Goal: Task Accomplishment & Management: Use online tool/utility

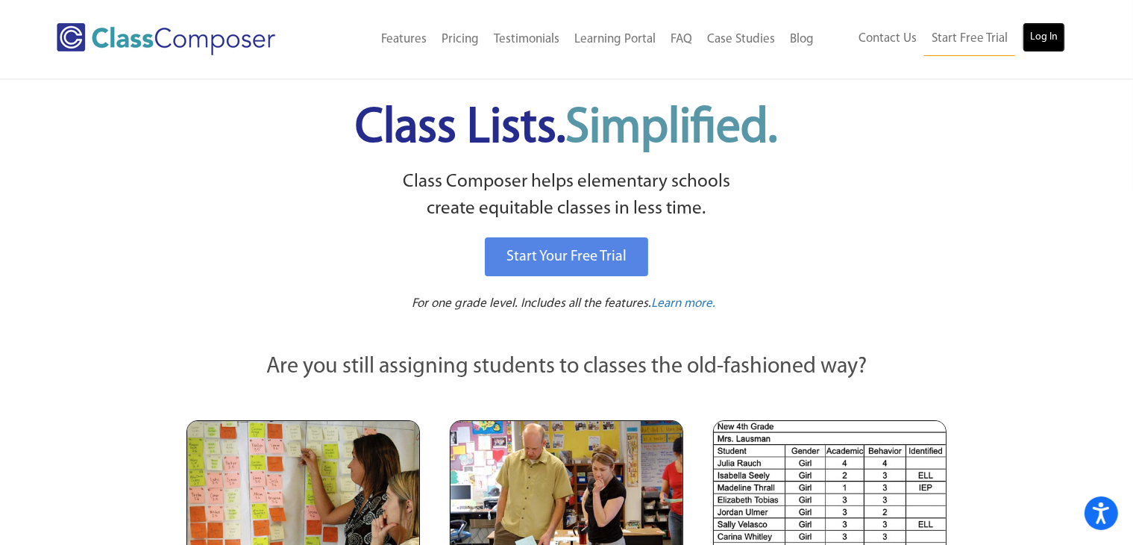
click at [1049, 41] on link "Log In" at bounding box center [1044, 37] width 43 height 30
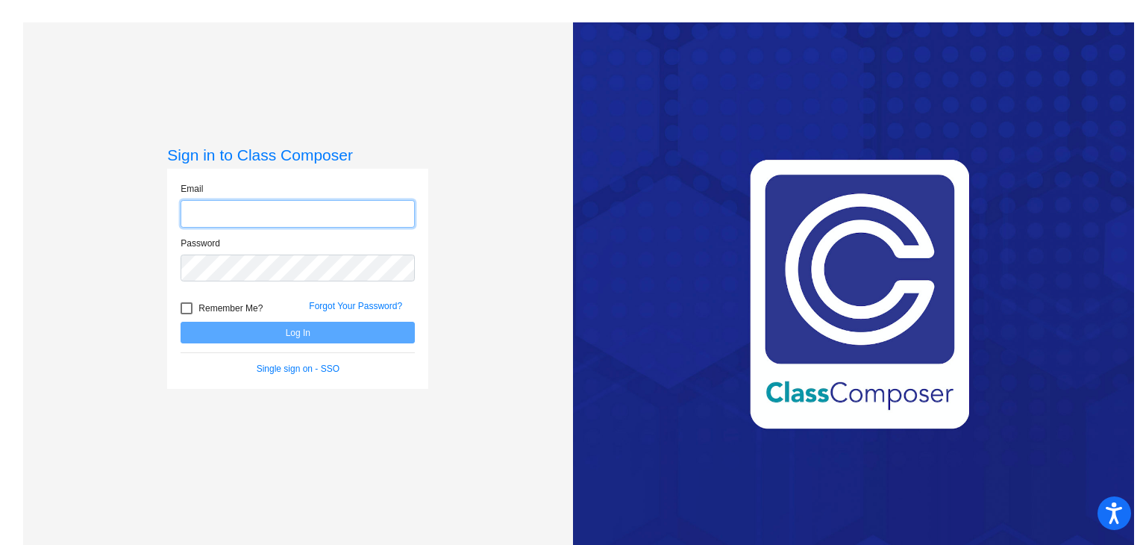
type input "[EMAIL_ADDRESS][PERSON_NAME][DOMAIN_NAME]"
click at [184, 310] on div at bounding box center [187, 308] width 12 height 12
click at [186, 314] on input "Remember Me?" at bounding box center [186, 314] width 1 height 1
checkbox input "true"
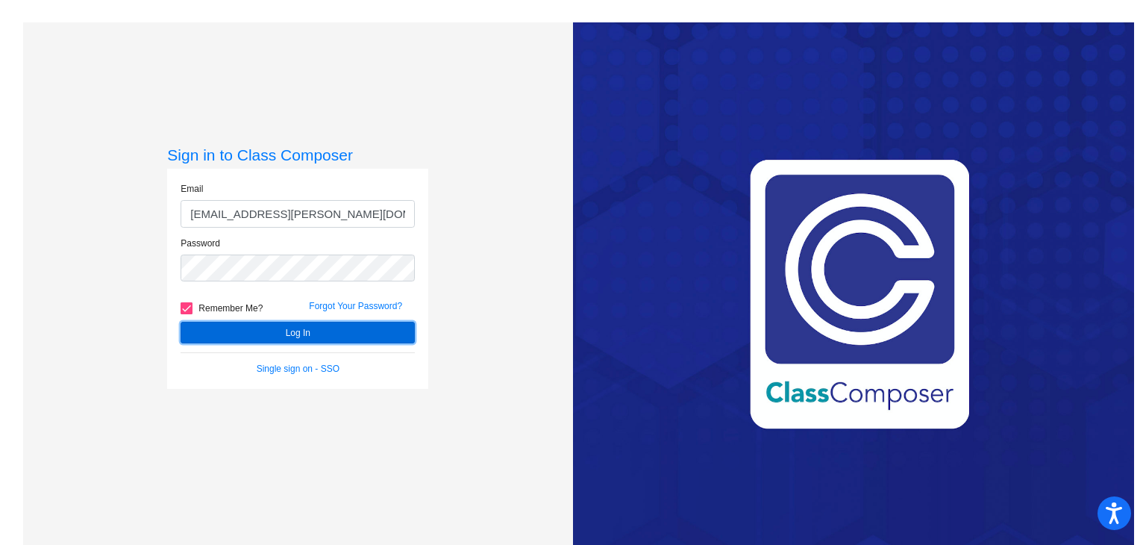
click at [233, 330] on button "Log In" at bounding box center [298, 333] width 234 height 22
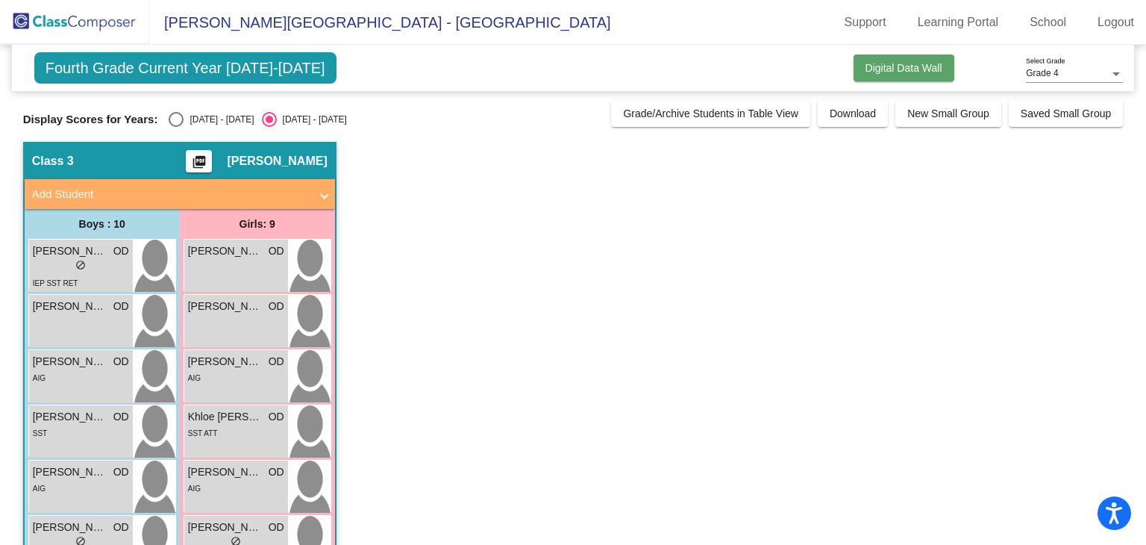
click at [924, 68] on span "Digital Data Wall" at bounding box center [903, 68] width 77 height 12
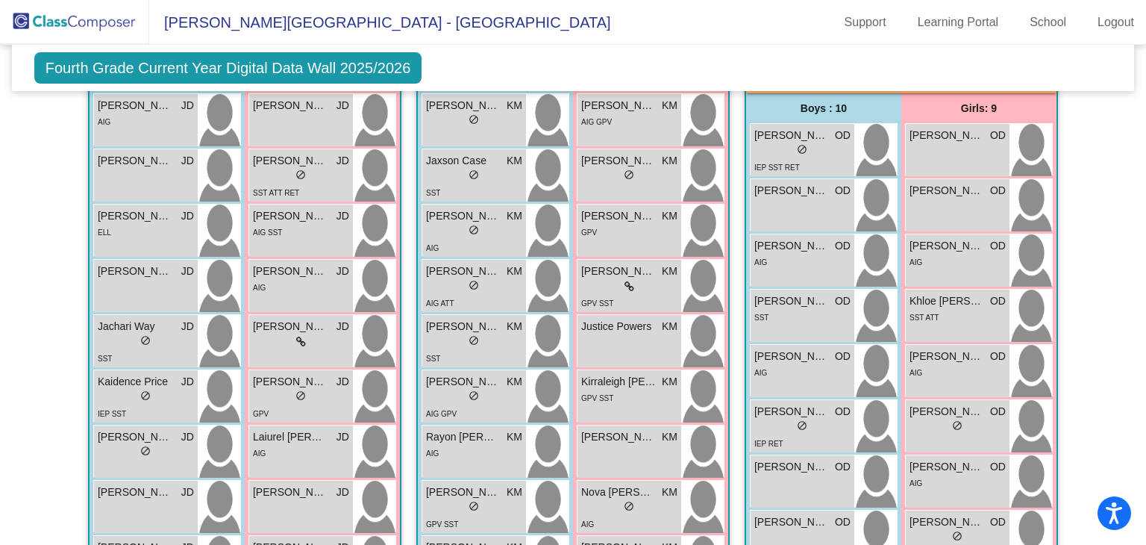
scroll to position [353, 0]
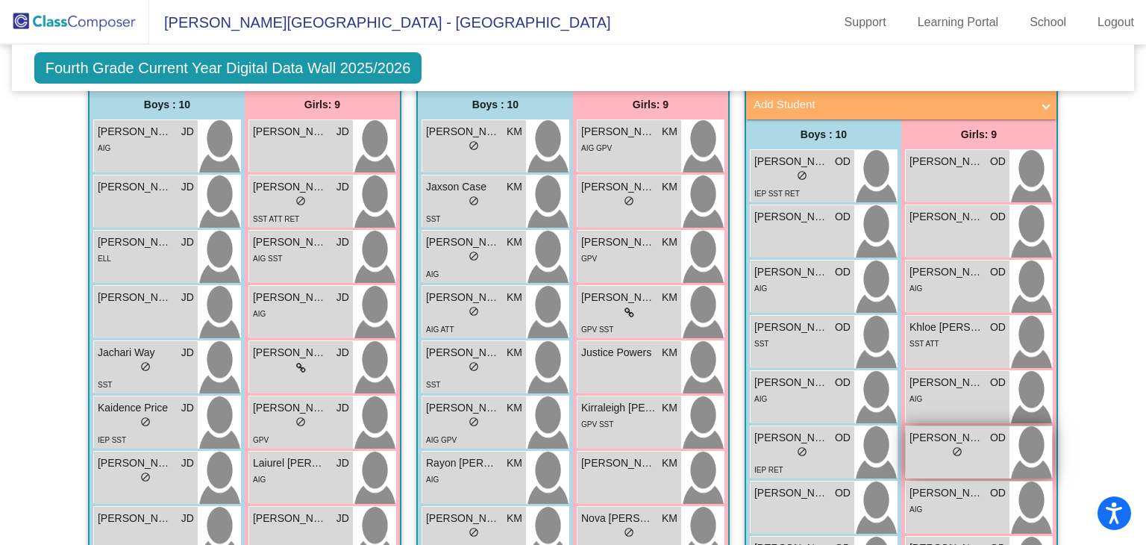
click at [943, 454] on div "lock do_not_disturb_alt" at bounding box center [957, 453] width 96 height 16
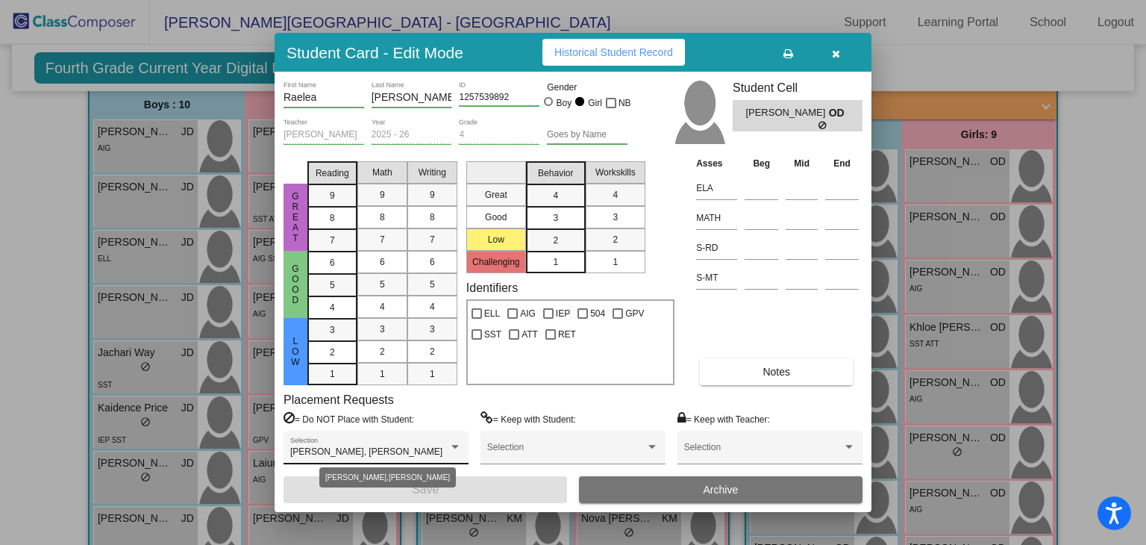
click at [459, 445] on div at bounding box center [454, 447] width 7 height 4
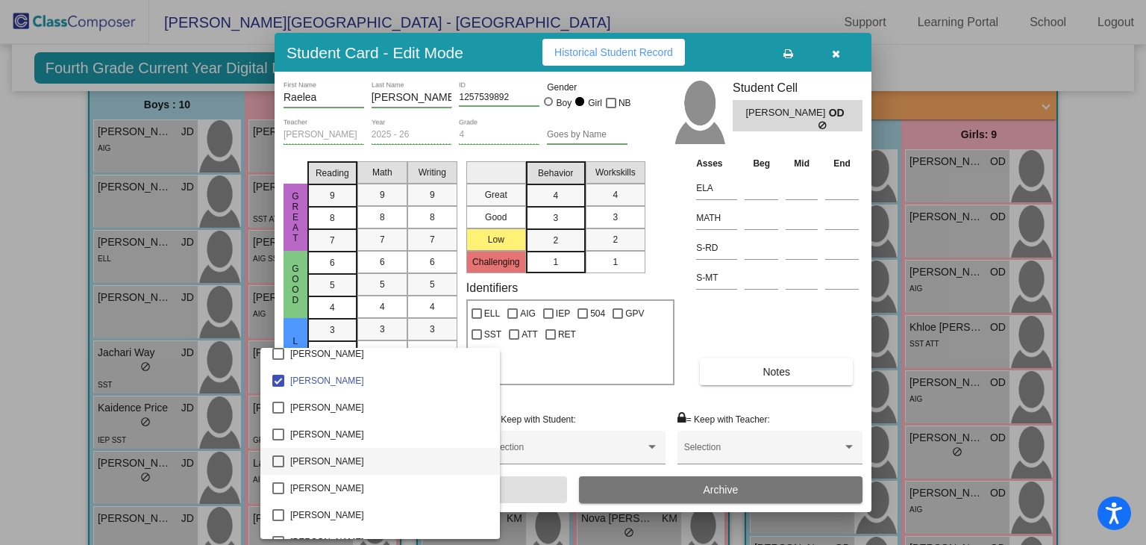
scroll to position [488, 0]
click at [903, 383] on div at bounding box center [573, 272] width 1146 height 545
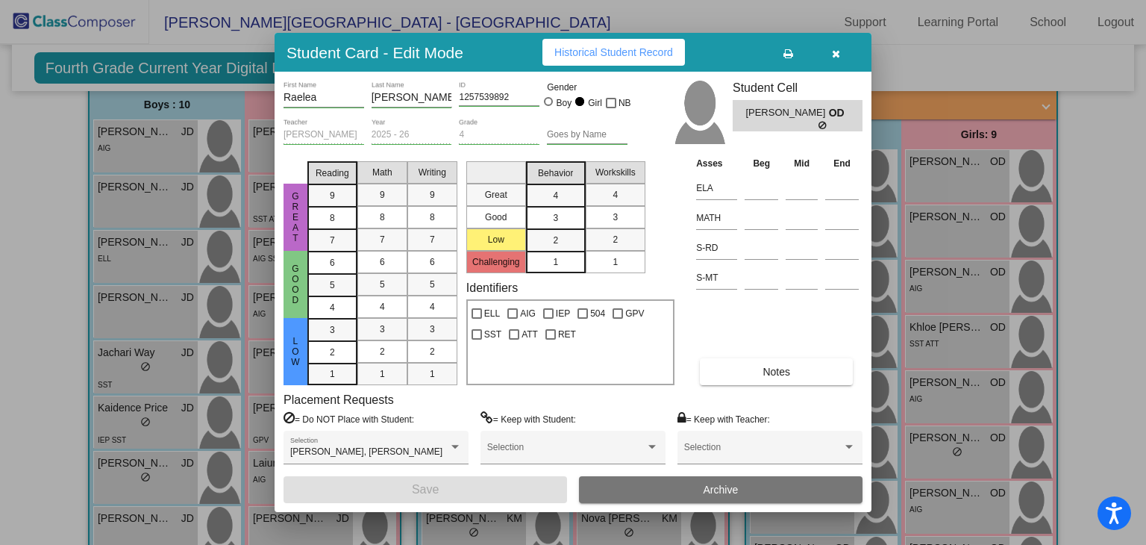
click at [834, 50] on icon "button" at bounding box center [836, 53] width 8 height 10
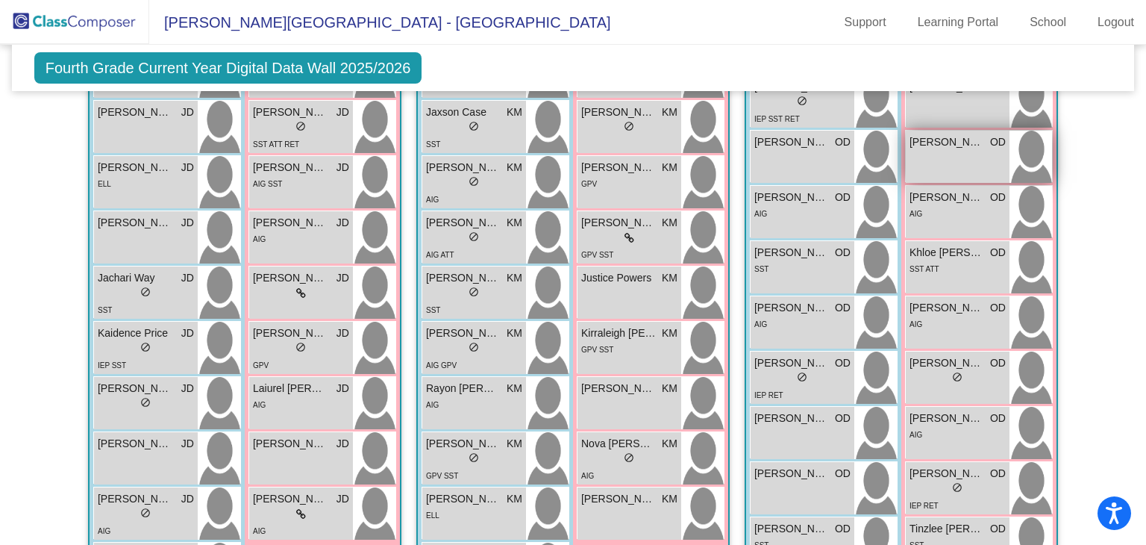
scroll to position [353, 0]
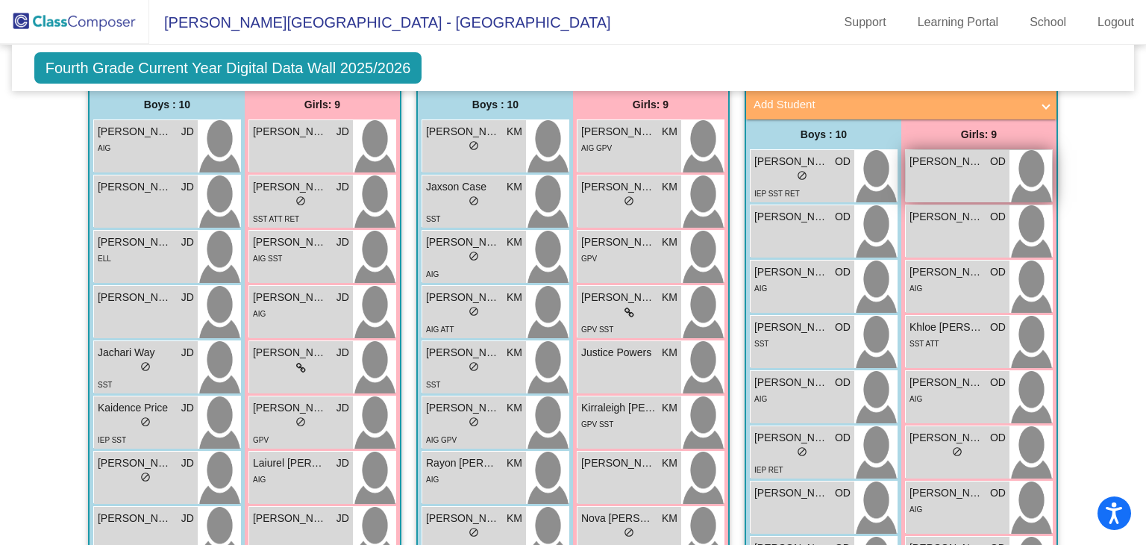
click at [967, 179] on div "[PERSON_NAME] OD lock do_not_disturb_alt" at bounding box center [958, 176] width 104 height 52
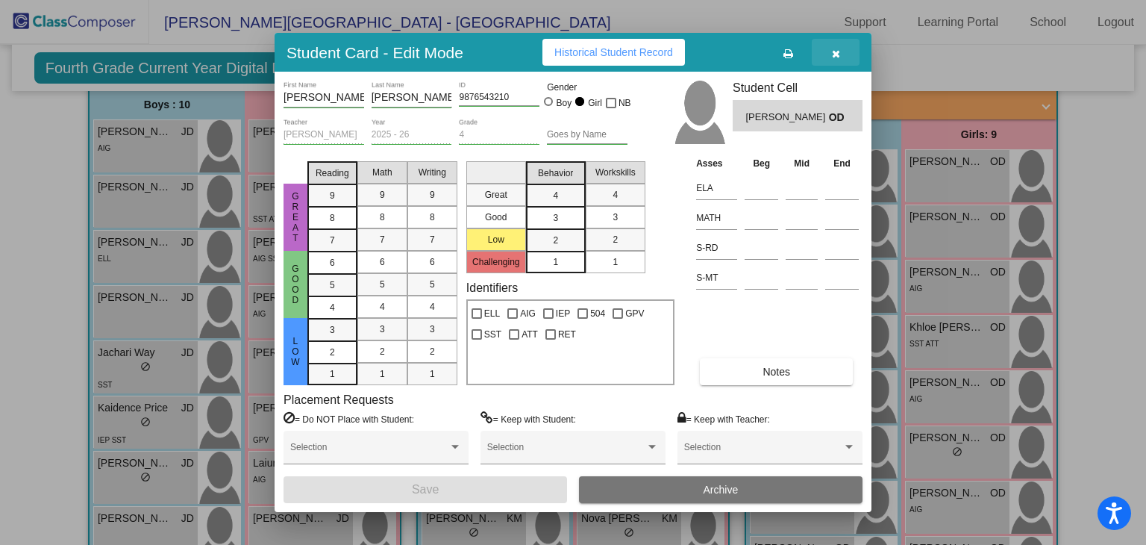
click at [833, 52] on icon "button" at bounding box center [836, 53] width 8 height 10
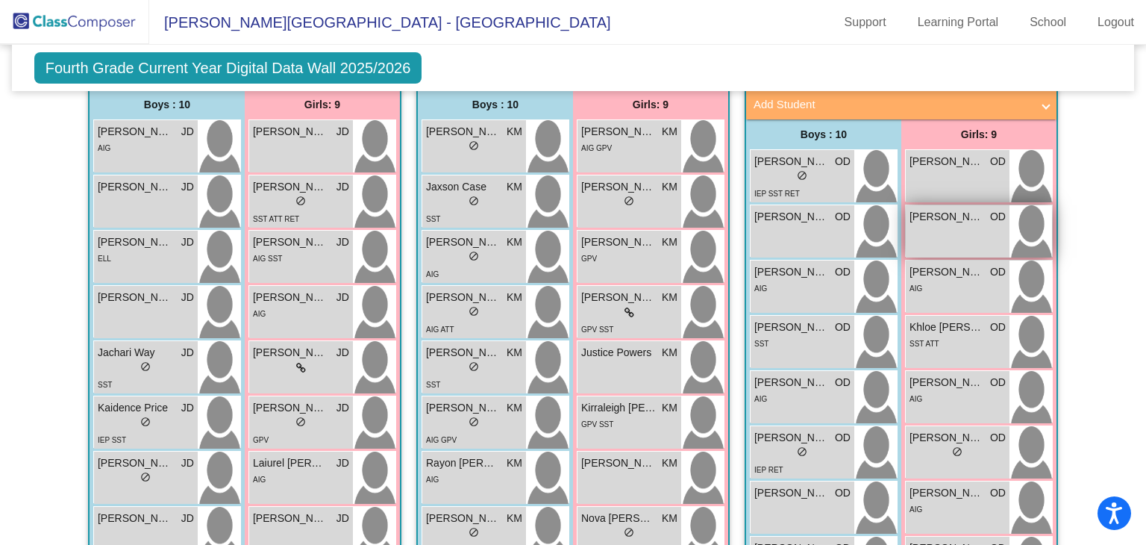
click at [945, 219] on span "[PERSON_NAME]" at bounding box center [946, 217] width 75 height 16
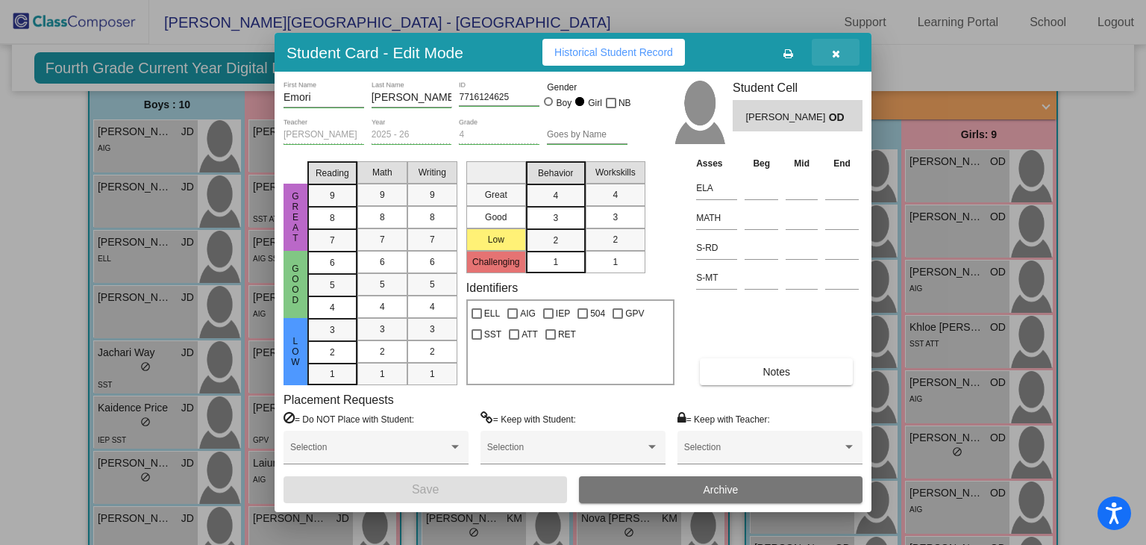
click at [836, 51] on icon "button" at bounding box center [836, 53] width 8 height 10
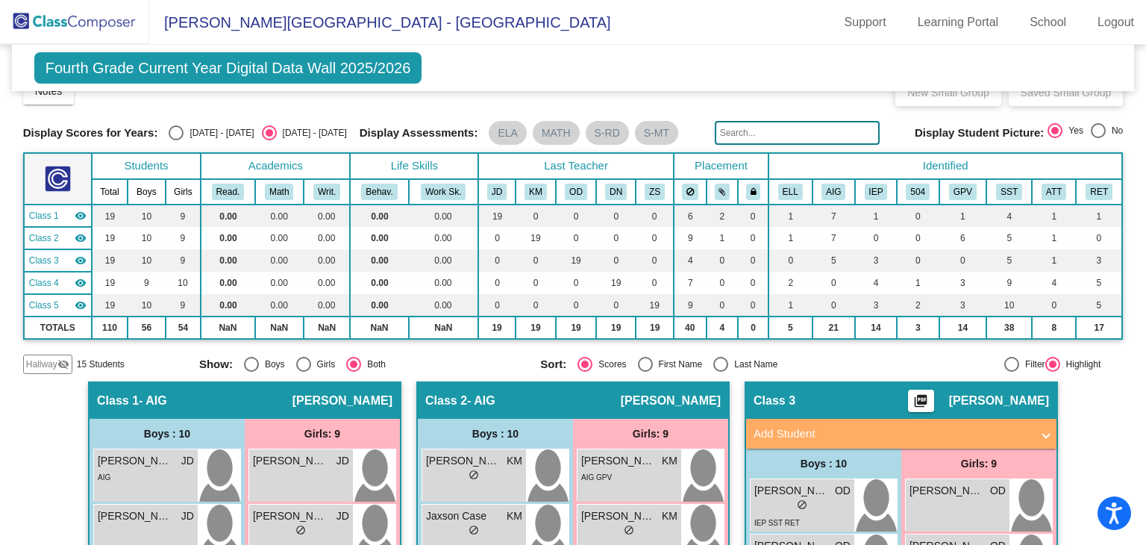
scroll to position [0, 0]
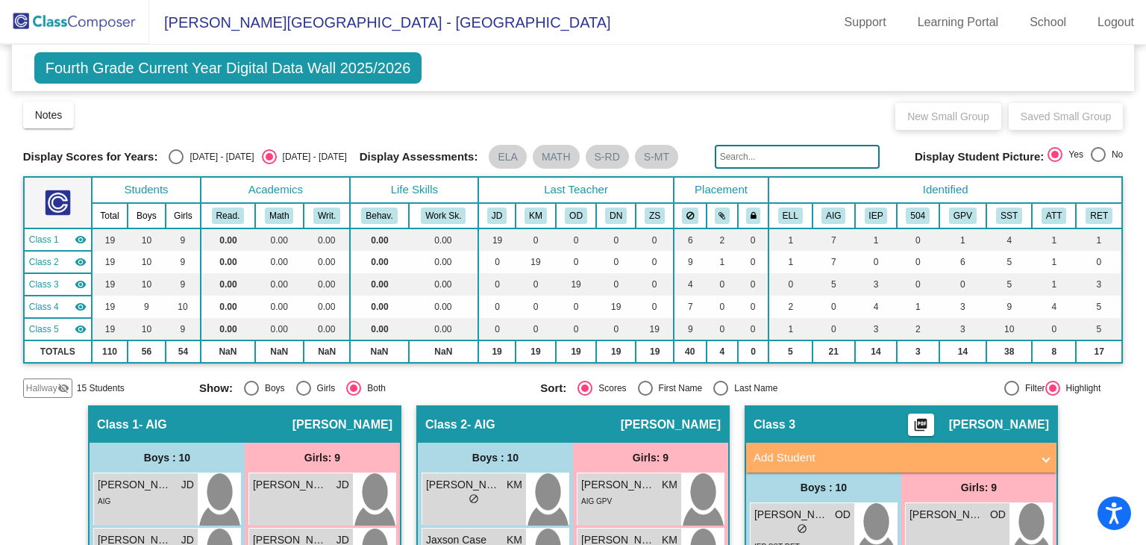
click at [367, 72] on span "Fourth Grade Current Year Digital Data Wall 2025/2026" at bounding box center [228, 67] width 388 height 31
click at [410, 69] on span "Fourth Grade Current Year Digital Data Wall 2025/2026" at bounding box center [228, 67] width 388 height 31
click at [304, 65] on span "Fourth Grade Current Year Digital Data Wall 2025/2026" at bounding box center [228, 67] width 388 height 31
click at [107, 66] on span "Fourth Grade Current Year Digital Data Wall 2025/2026" at bounding box center [228, 67] width 388 height 31
click at [57, 66] on span "Fourth Grade Current Year Digital Data Wall 2025/2026" at bounding box center [228, 67] width 388 height 31
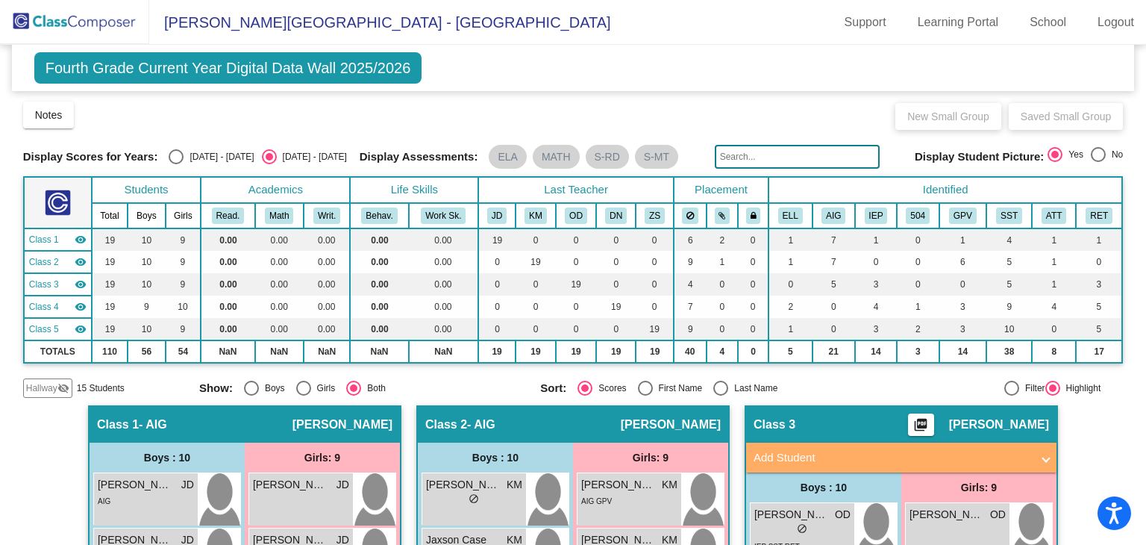
click at [32, 73] on div "Fourth Grade Current Year Digital Data Wall 2025/2026 Add, Move, or Retain Stud…" at bounding box center [573, 68] width 1123 height 46
click at [77, 74] on span "Fourth Grade Current Year Digital Data Wall 2025/2026" at bounding box center [228, 67] width 388 height 31
click at [137, 75] on span "Fourth Grade Current Year Digital Data Wall 2025/2026" at bounding box center [228, 67] width 388 height 31
click at [172, 158] on div "Select an option" at bounding box center [176, 156] width 15 height 15
click at [175, 164] on input "[DATE] - [DATE]" at bounding box center [175, 164] width 1 height 1
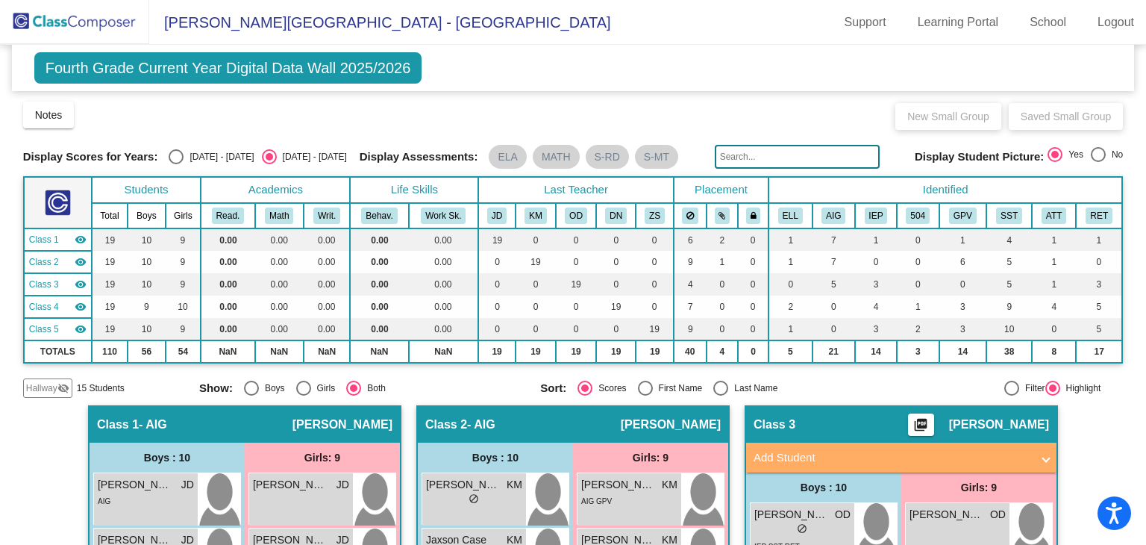
radio input "true"
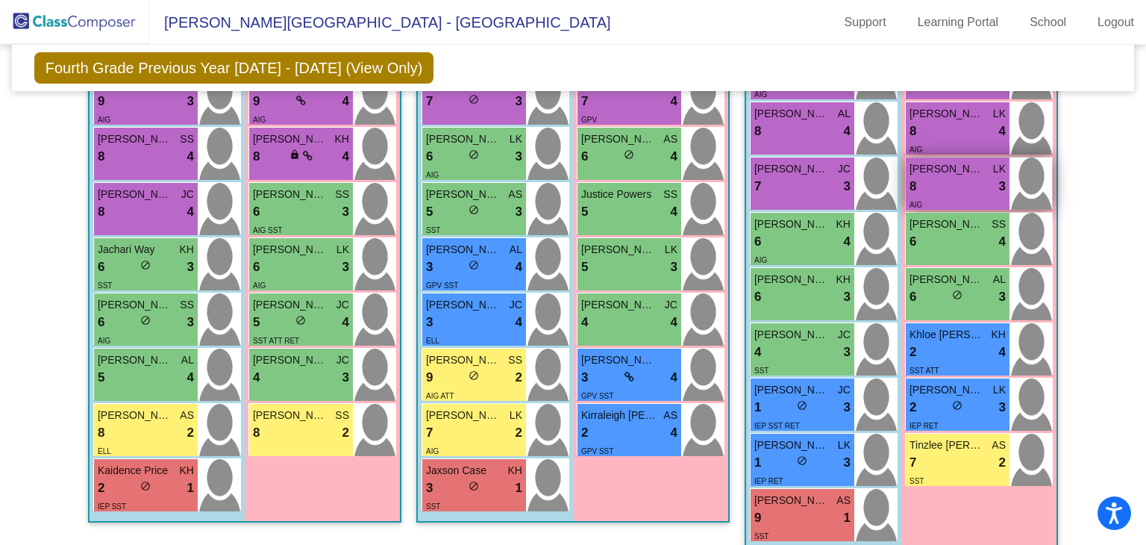
scroll to position [522, 0]
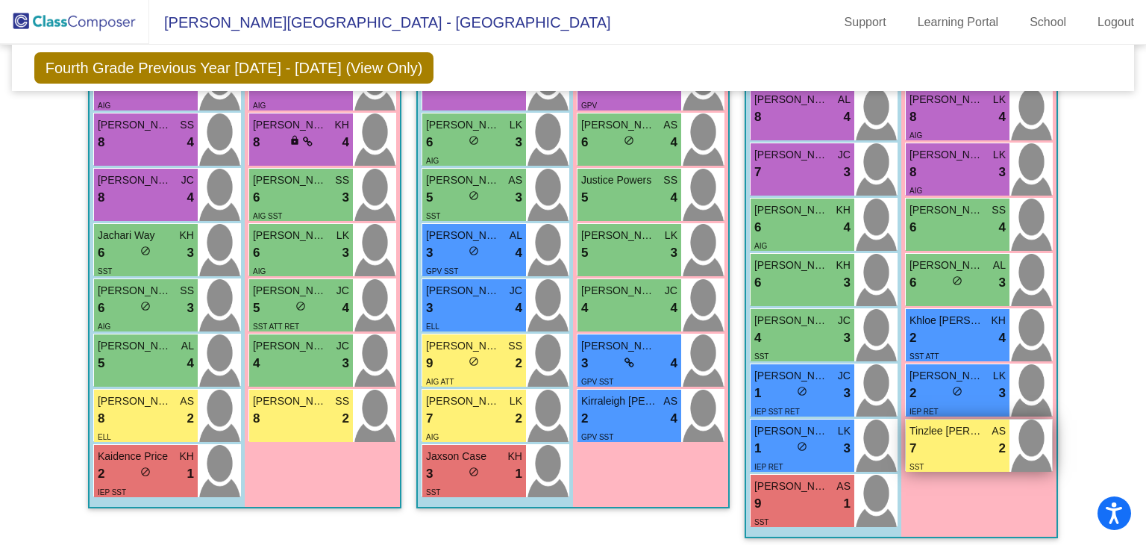
click at [940, 447] on div "7 lock do_not_disturb_alt 2" at bounding box center [957, 448] width 96 height 19
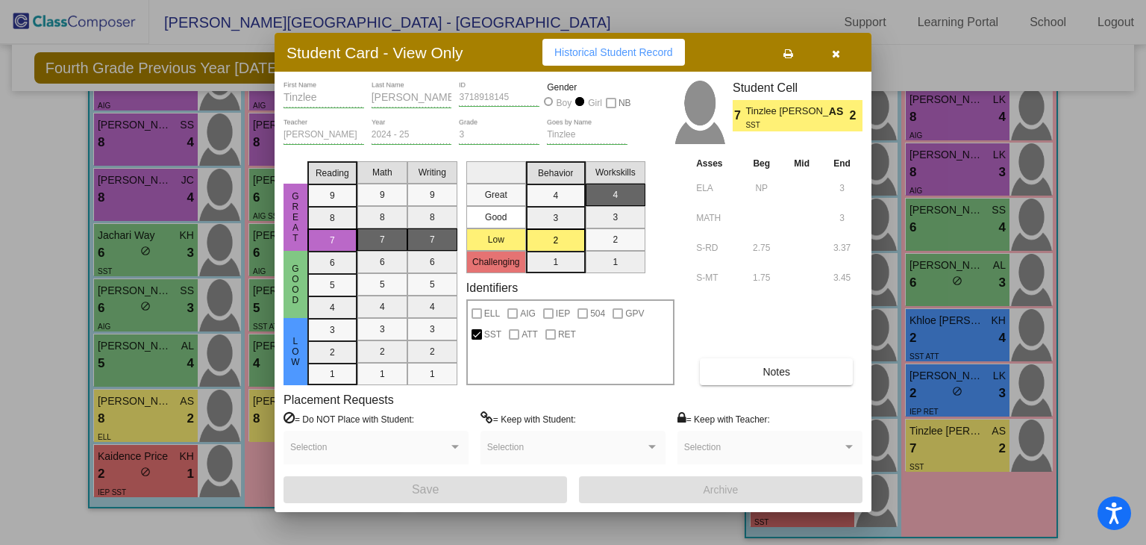
click at [832, 51] on icon "button" at bounding box center [836, 53] width 8 height 10
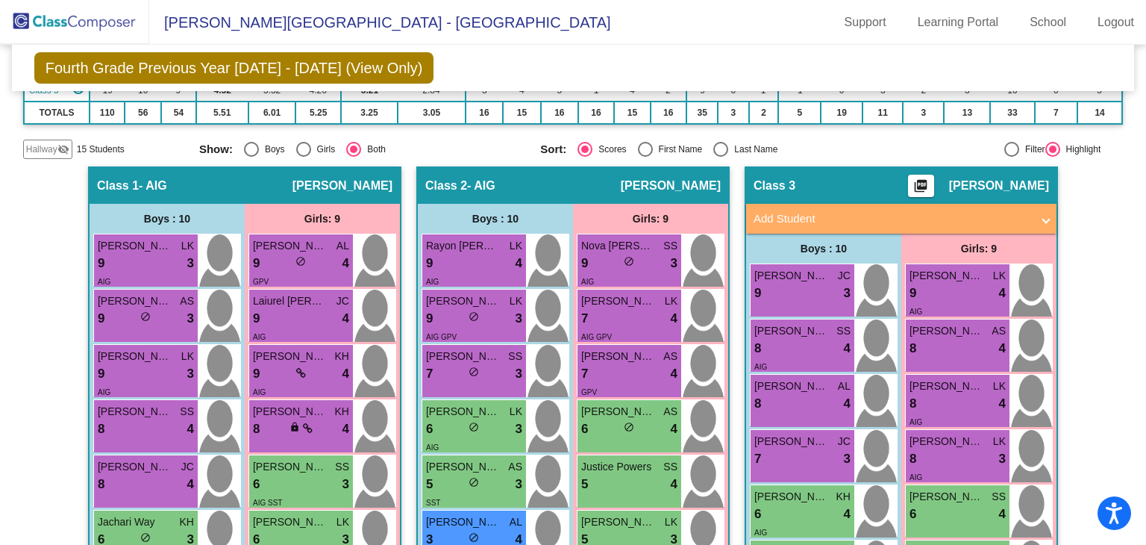
scroll to position [224, 0]
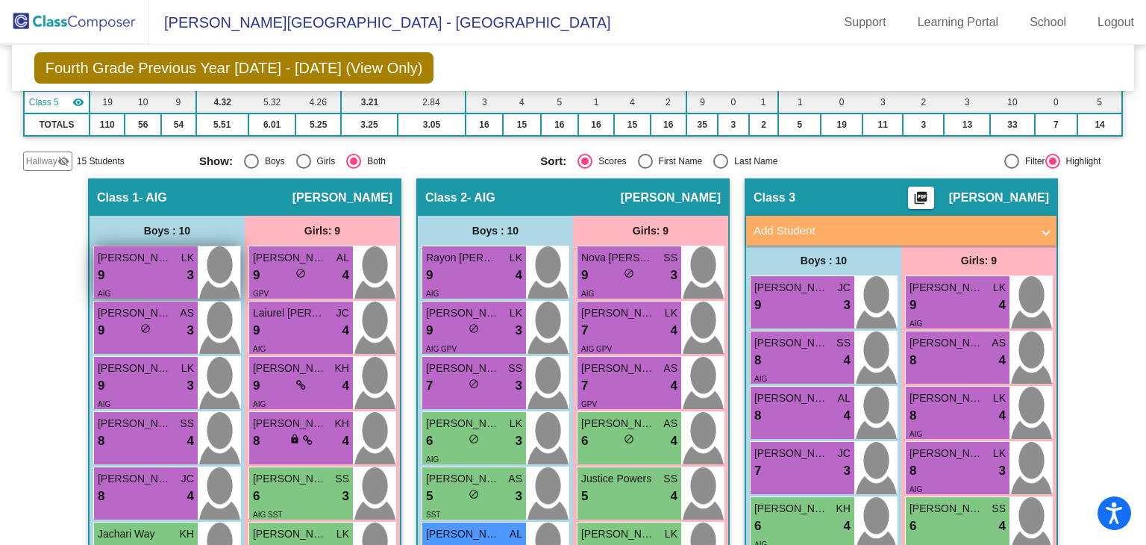
click at [145, 266] on div "9 lock do_not_disturb_alt 3" at bounding box center [146, 275] width 96 height 19
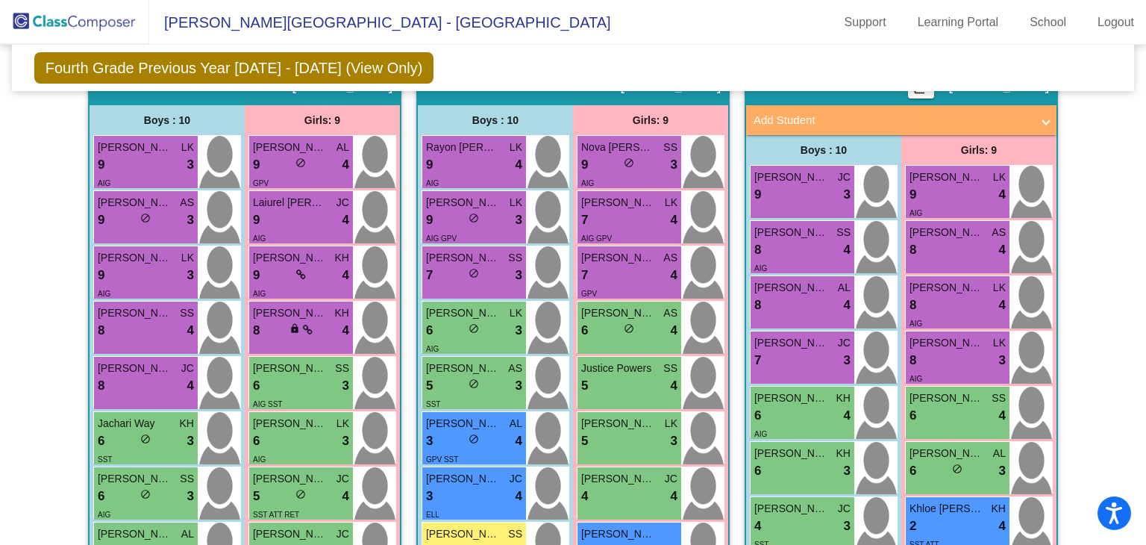
scroll to position [373, 0]
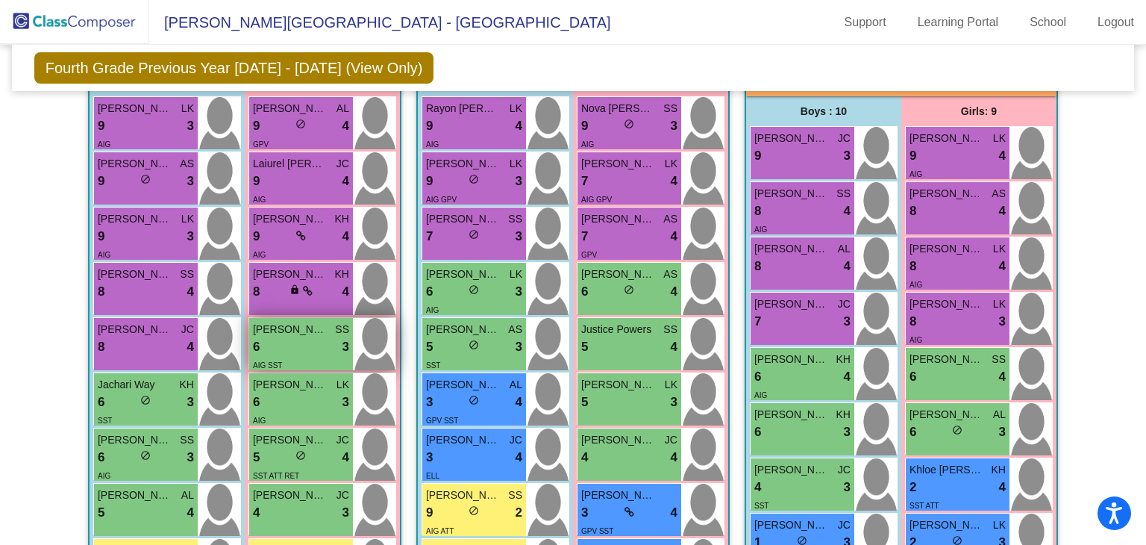
click at [279, 327] on span "[PERSON_NAME]" at bounding box center [290, 330] width 75 height 16
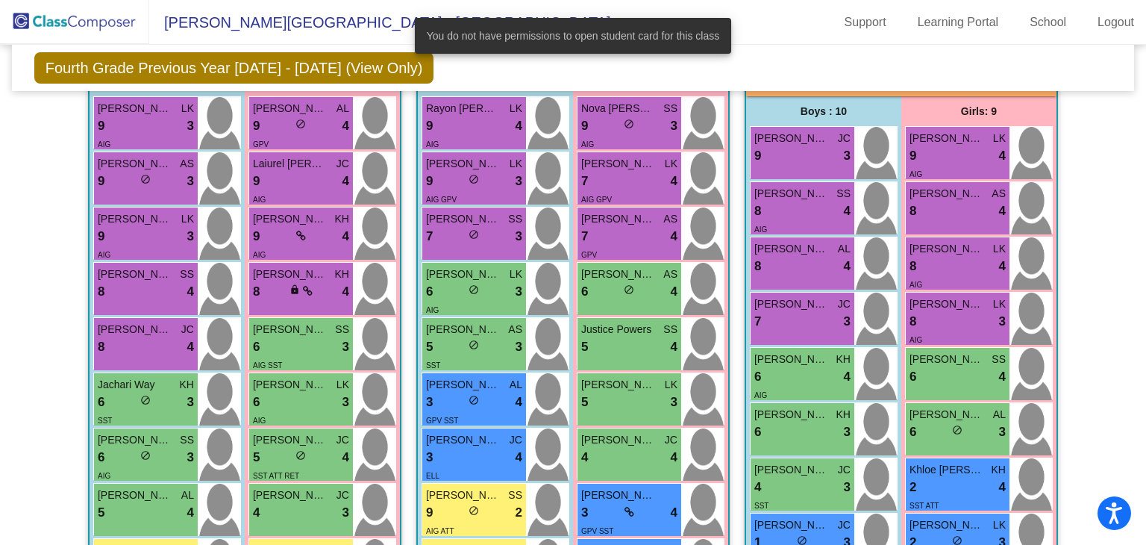
click at [786, 69] on div "Fourth Grade Previous Year [DATE] - [DATE] (View Only) Add, Move, or Retain Stu…" at bounding box center [573, 68] width 1123 height 46
